Goal: Task Accomplishment & Management: Use online tool/utility

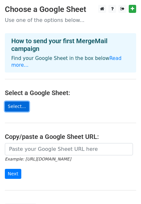
click at [19, 102] on link "Select..." at bounding box center [17, 107] width 24 height 10
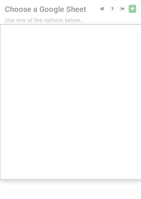
click at [37, 187] on div at bounding box center [70, 129] width 141 height 258
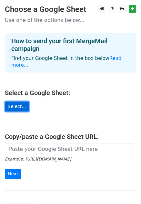
click at [18, 102] on link "Select..." at bounding box center [17, 107] width 24 height 10
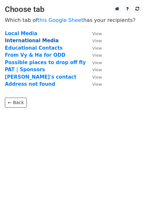
click at [39, 42] on strong "International Media" at bounding box center [32, 41] width 54 height 6
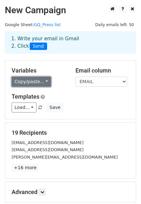
click at [43, 81] on link "Copy/paste..." at bounding box center [31, 82] width 39 height 10
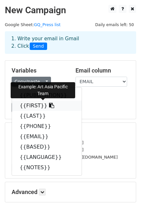
click at [32, 106] on link "{{FIRST}}" at bounding box center [47, 106] width 70 height 10
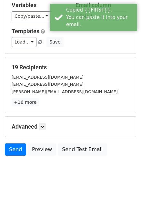
scroll to position [72, 0]
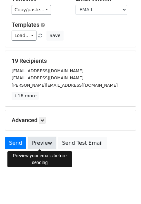
click at [41, 142] on link "Preview" at bounding box center [42, 143] width 28 height 12
click at [42, 142] on link "Preview" at bounding box center [42, 143] width 28 height 12
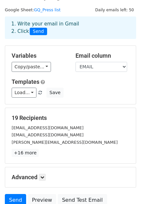
scroll to position [13, 0]
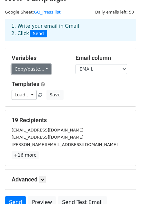
click at [43, 66] on link "Copy/paste..." at bounding box center [31, 69] width 39 height 10
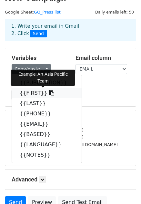
click at [31, 93] on link "{{FIRST}}" at bounding box center [47, 93] width 70 height 10
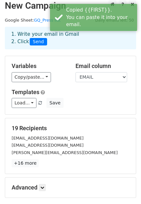
scroll to position [72, 0]
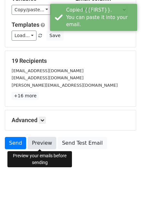
click at [37, 144] on link "Preview" at bounding box center [42, 143] width 28 height 12
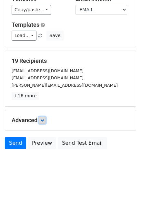
click at [44, 120] on icon at bounding box center [42, 120] width 4 height 4
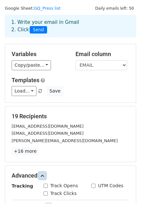
scroll to position [0, 0]
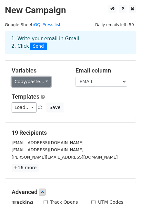
click at [45, 80] on link "Copy/paste..." at bounding box center [31, 82] width 39 height 10
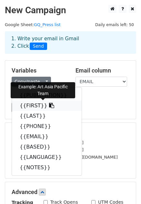
click at [49, 104] on link "{{FIRST}}" at bounding box center [47, 106] width 70 height 10
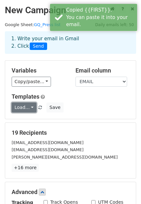
click at [27, 110] on link "Load..." at bounding box center [24, 108] width 25 height 10
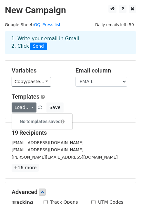
click at [79, 94] on h5 "Templates" at bounding box center [71, 96] width 118 height 7
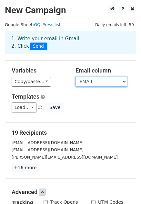
click at [94, 81] on select "PUBLICATION FIRST LAST PHONE EMAIL BASED LANGUAGE NOTES" at bounding box center [101, 82] width 52 height 10
click at [75, 77] on select "PUBLICATION FIRST LAST PHONE EMAIL BASED LANGUAGE NOTES" at bounding box center [101, 82] width 52 height 10
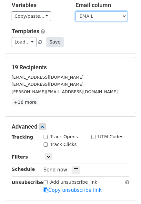
scroll to position [135, 0]
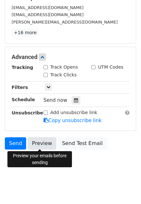
click at [43, 144] on link "Preview" at bounding box center [42, 143] width 28 height 12
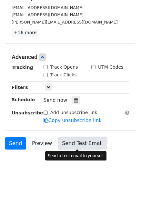
click at [85, 144] on link "Send Test Email" at bounding box center [82, 143] width 49 height 12
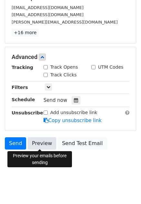
click at [36, 144] on link "Preview" at bounding box center [42, 143] width 28 height 12
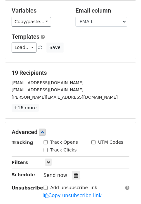
scroll to position [47, 0]
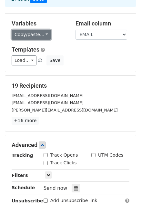
click at [38, 32] on link "Copy/paste..." at bounding box center [31, 35] width 39 height 10
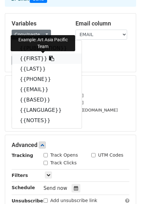
click at [37, 57] on link "{{FIRST}}" at bounding box center [47, 59] width 70 height 10
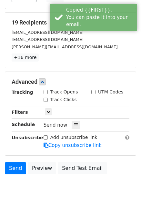
scroll to position [135, 0]
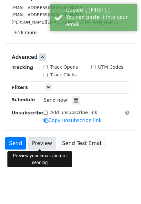
click at [40, 143] on link "Preview" at bounding box center [42, 143] width 28 height 12
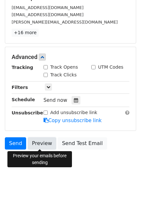
click at [41, 141] on link "Preview" at bounding box center [42, 143] width 28 height 12
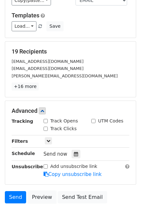
scroll to position [0, 0]
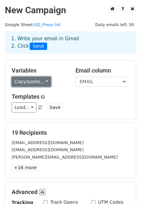
click at [31, 79] on link "Copy/paste..." at bounding box center [31, 82] width 39 height 10
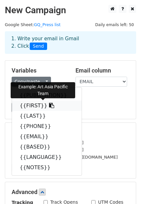
click at [49, 106] on icon at bounding box center [51, 105] width 5 height 5
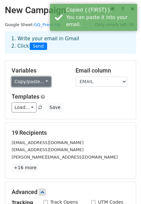
click at [36, 83] on link "Copy/paste..." at bounding box center [31, 82] width 39 height 10
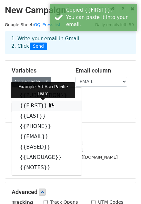
click at [28, 107] on link "{{FIRST}}" at bounding box center [47, 106] width 70 height 10
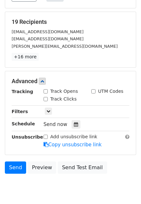
scroll to position [119, 0]
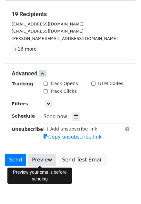
click at [41, 159] on link "Preview" at bounding box center [42, 160] width 28 height 12
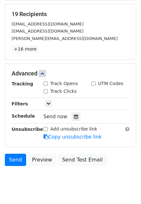
scroll to position [0, 0]
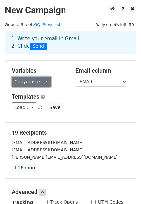
click at [29, 81] on link "Copy/paste..." at bounding box center [31, 82] width 39 height 10
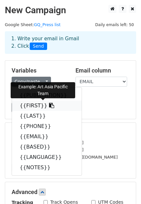
click at [49, 106] on icon at bounding box center [51, 105] width 5 height 5
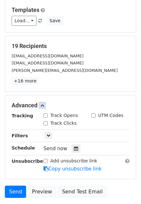
scroll to position [99, 0]
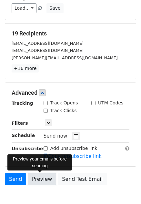
click at [41, 178] on link "Preview" at bounding box center [42, 179] width 28 height 12
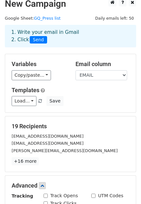
scroll to position [0, 0]
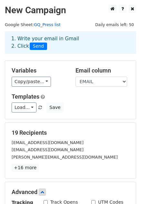
click at [53, 24] on link "GQ_Press list" at bounding box center [47, 24] width 27 height 5
click at [42, 12] on h2 "New Campaign" at bounding box center [70, 10] width 131 height 11
click at [18, 25] on small "Google Sheet: GQ_Press list" at bounding box center [33, 24] width 56 height 5
click at [115, 26] on span "Daily emails left: 50" at bounding box center [114, 24] width 43 height 7
click at [38, 8] on h2 "New Campaign" at bounding box center [70, 10] width 131 height 11
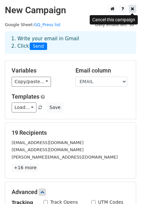
click at [132, 10] on icon at bounding box center [133, 8] width 4 height 5
click at [133, 8] on icon at bounding box center [133, 8] width 4 height 5
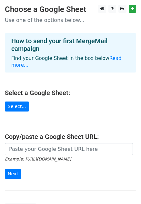
scroll to position [3, 0]
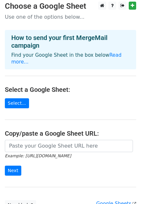
click at [25, 91] on main "Choose a Google Sheet Use one of the options below... How to send your first Me…" at bounding box center [70, 106] width 141 height 209
click at [22, 98] on link "Select..." at bounding box center [17, 103] width 24 height 10
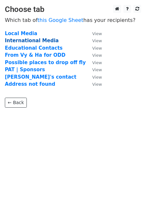
click at [33, 42] on strong "International Media" at bounding box center [32, 41] width 54 height 6
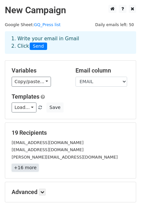
click at [26, 168] on link "+16 more" at bounding box center [25, 168] width 27 height 8
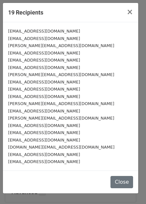
click at [141, 129] on div "19 Recipients × info@aapmag.com info@aaa-a.org tom@tqpr.com fichurchman@artrevi…" at bounding box center [73, 102] width 146 height 204
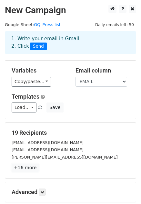
scroll to position [72, 0]
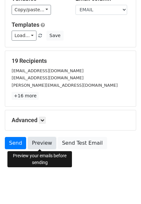
click at [40, 147] on link "Preview" at bounding box center [42, 143] width 28 height 12
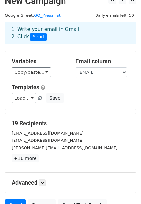
scroll to position [1, 0]
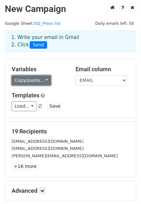
click at [40, 79] on link "Copy/paste..." at bounding box center [31, 80] width 39 height 10
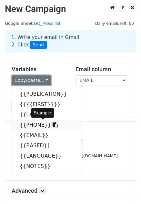
scroll to position [9, 0]
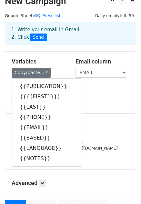
click at [89, 96] on div "Load... No templates saved Save" at bounding box center [70, 99] width 127 height 10
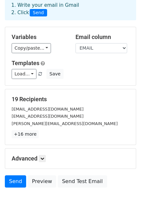
scroll to position [47, 0]
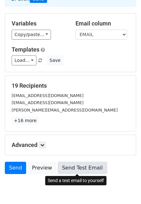
click at [82, 171] on link "Send Test Email" at bounding box center [82, 168] width 49 height 12
click at [67, 170] on link "Send Test Email" at bounding box center [82, 168] width 49 height 12
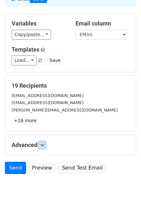
click at [41, 145] on link at bounding box center [42, 145] width 7 height 7
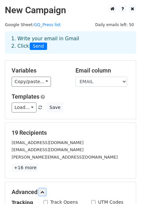
scroll to position [135, 0]
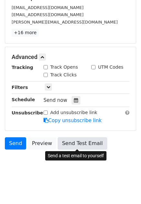
click at [92, 144] on link "Send Test Email" at bounding box center [82, 143] width 49 height 12
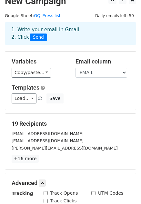
scroll to position [0, 0]
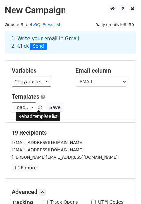
click at [39, 108] on span at bounding box center [40, 108] width 4 height 4
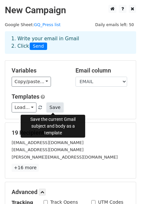
click at [51, 108] on button "Save" at bounding box center [54, 108] width 17 height 10
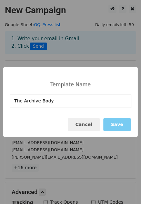
type input "The Archive Body"
click at [122, 124] on button "Save" at bounding box center [117, 124] width 28 height 13
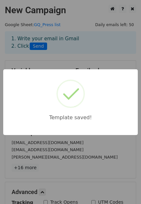
click at [93, 166] on p "+16 more" at bounding box center [71, 168] width 118 height 8
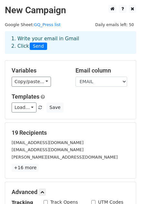
scroll to position [135, 0]
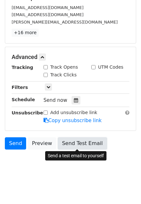
click at [77, 148] on link "Send Test Email" at bounding box center [82, 143] width 49 height 12
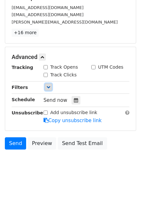
click at [48, 89] on icon at bounding box center [48, 87] width 4 height 4
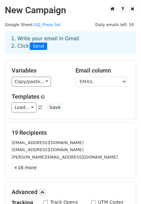
scroll to position [174, 0]
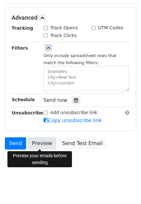
click at [35, 142] on link "Preview" at bounding box center [42, 143] width 28 height 12
click at [39, 148] on link "Preview" at bounding box center [42, 143] width 28 height 12
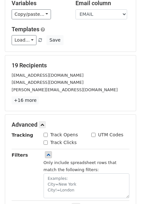
scroll to position [0, 0]
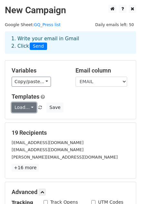
click at [29, 111] on link "Load..." at bounding box center [24, 108] width 25 height 10
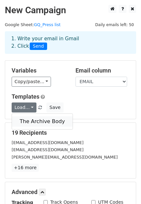
click at [31, 119] on link "The Archive Body" at bounding box center [42, 121] width 61 height 10
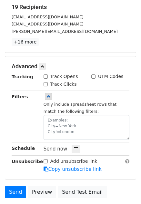
scroll to position [174, 0]
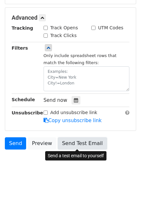
click at [93, 144] on link "Send Test Email" at bounding box center [82, 143] width 49 height 12
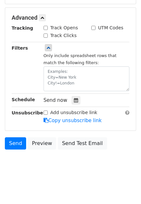
scroll to position [0, 0]
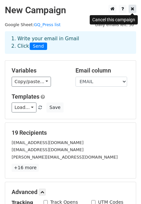
click at [136, 9] on link at bounding box center [132, 9] width 7 height 8
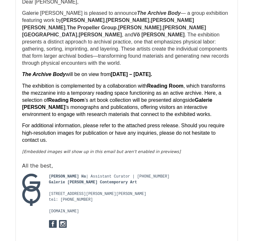
scroll to position [767, 0]
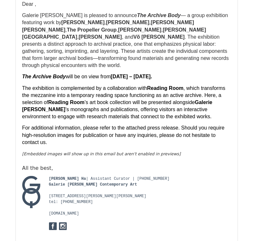
scroll to position [1095, 0]
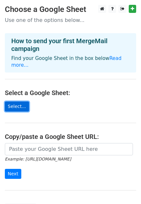
click at [17, 102] on link "Select..." at bounding box center [17, 107] width 24 height 10
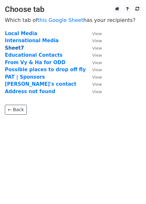
click at [16, 48] on strong "Sheet7" at bounding box center [14, 48] width 19 height 6
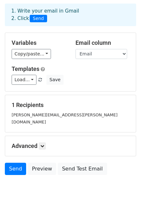
scroll to position [46, 0]
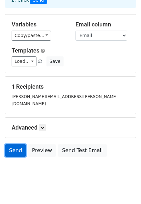
click at [11, 144] on link "Send" at bounding box center [15, 150] width 21 height 12
click at [39, 64] on div "Load... The Archive Body Save" at bounding box center [70, 61] width 127 height 10
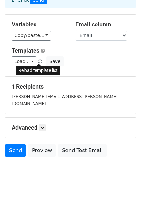
click at [38, 61] on span at bounding box center [40, 62] width 4 height 4
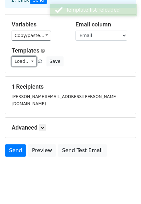
click at [28, 61] on link "Load..." at bounding box center [24, 61] width 25 height 10
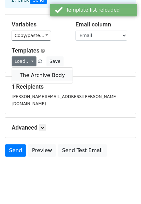
click at [33, 75] on link "The Archive Body" at bounding box center [42, 75] width 61 height 10
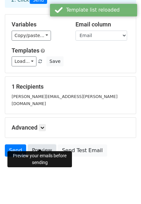
click at [40, 144] on link "Preview" at bounding box center [42, 150] width 28 height 12
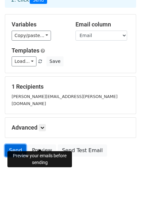
click at [11, 144] on link "Send" at bounding box center [15, 150] width 21 height 12
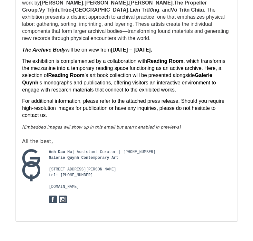
scroll to position [176, 0]
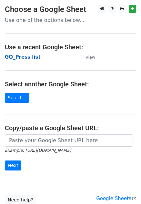
click at [27, 57] on strong "GQ_Press list" at bounding box center [23, 57] width 36 height 6
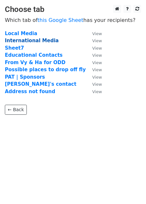
click at [27, 41] on strong "International Media" at bounding box center [32, 41] width 54 height 6
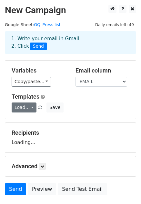
click at [30, 107] on link "Load..." at bounding box center [24, 108] width 25 height 10
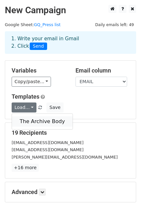
click at [35, 121] on link "The Archive Body" at bounding box center [42, 121] width 61 height 10
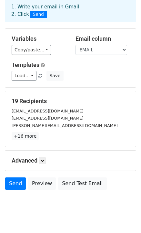
scroll to position [44, 0]
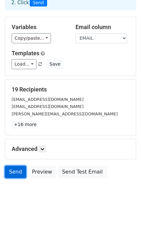
click at [17, 172] on link "Send" at bounding box center [15, 171] width 21 height 12
